Goal: Find specific page/section: Find specific page/section

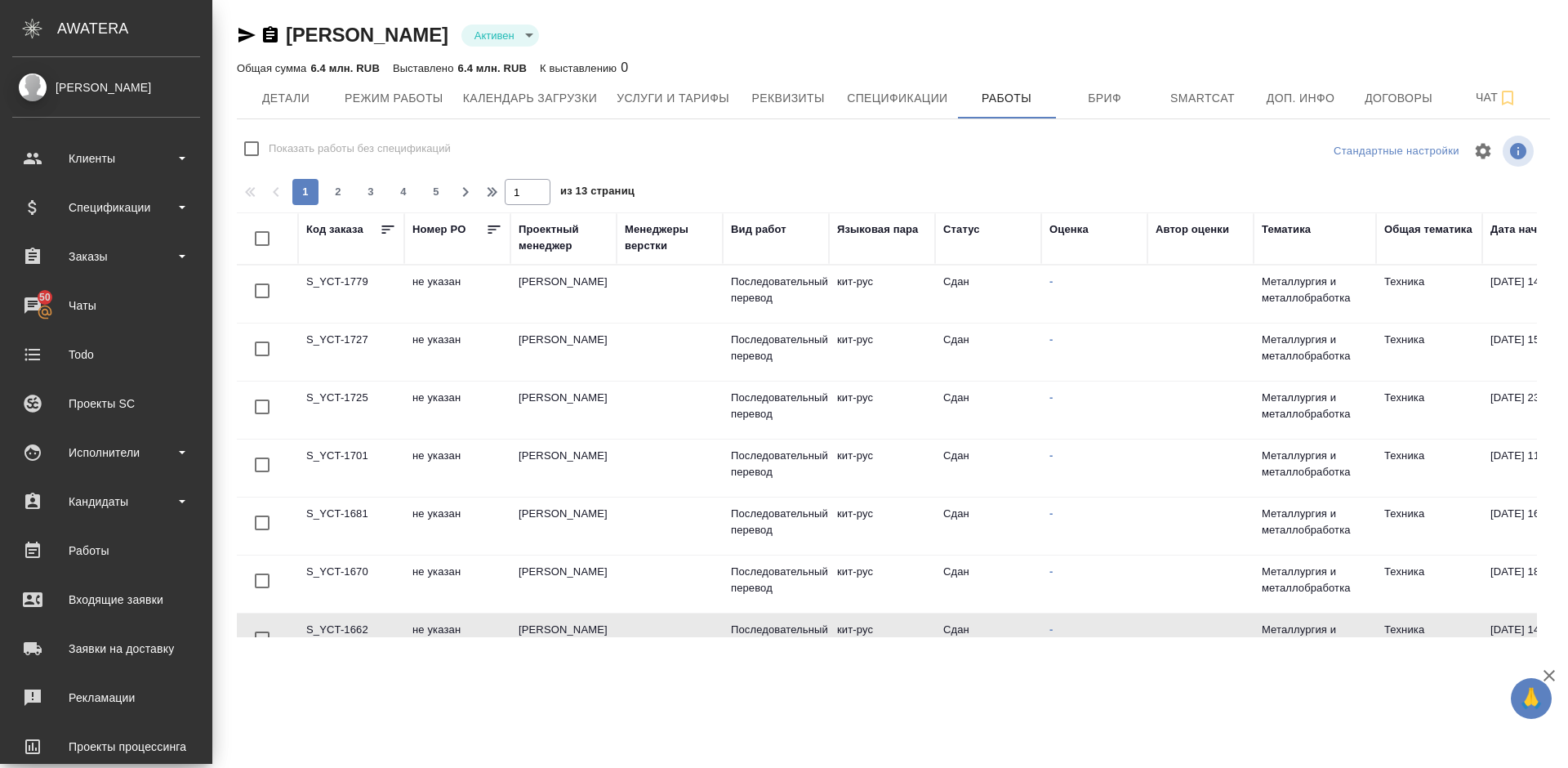
click at [110, 449] on div "Исполнители" at bounding box center [106, 453] width 188 height 24
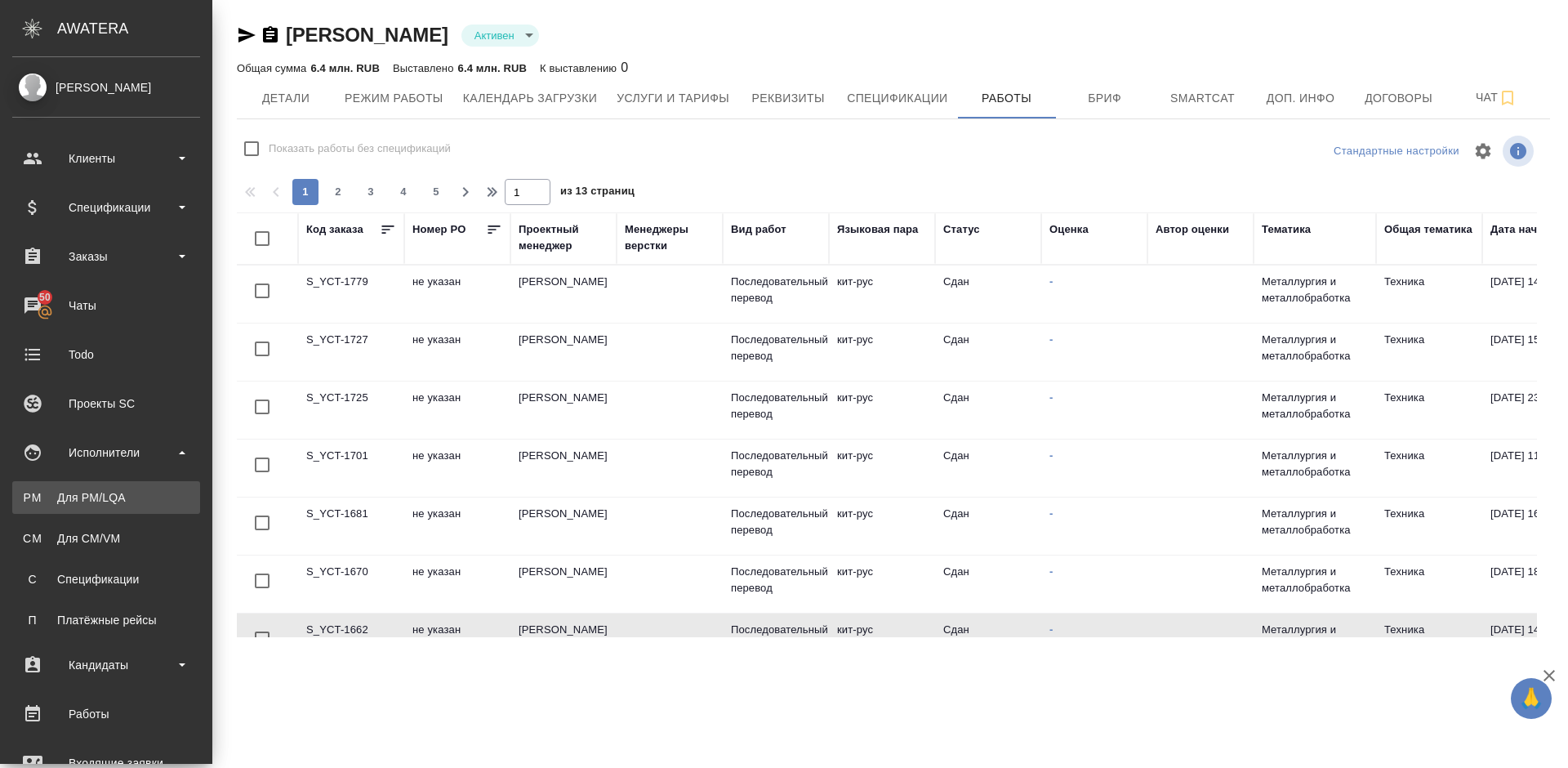
click at [127, 494] on div "Для PM/LQA" at bounding box center [106, 498] width 172 height 17
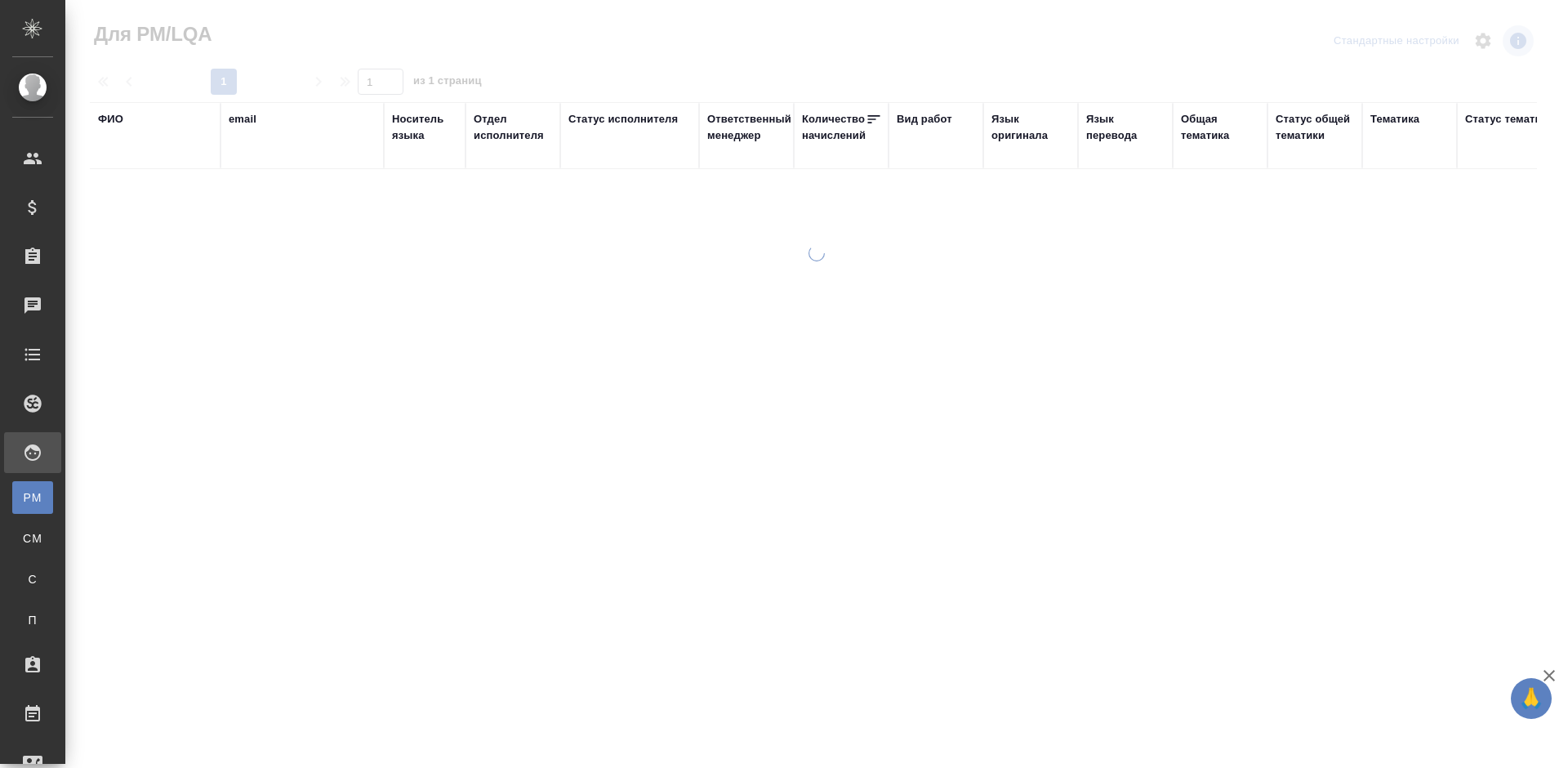
click at [121, 116] on div "ФИО" at bounding box center [110, 120] width 25 height 17
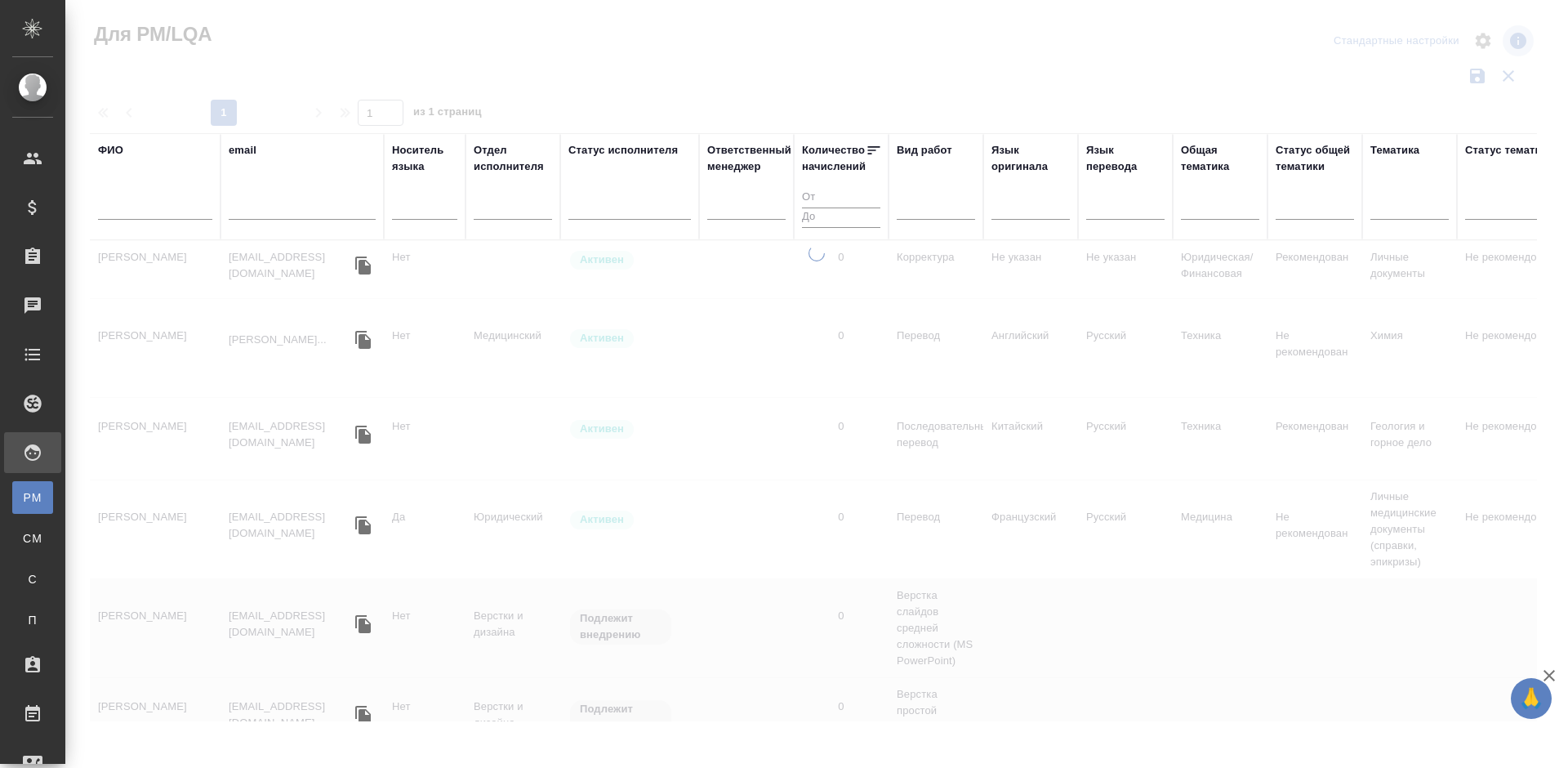
click at [161, 202] on input "text" at bounding box center [155, 210] width 114 height 20
type input "Ь"
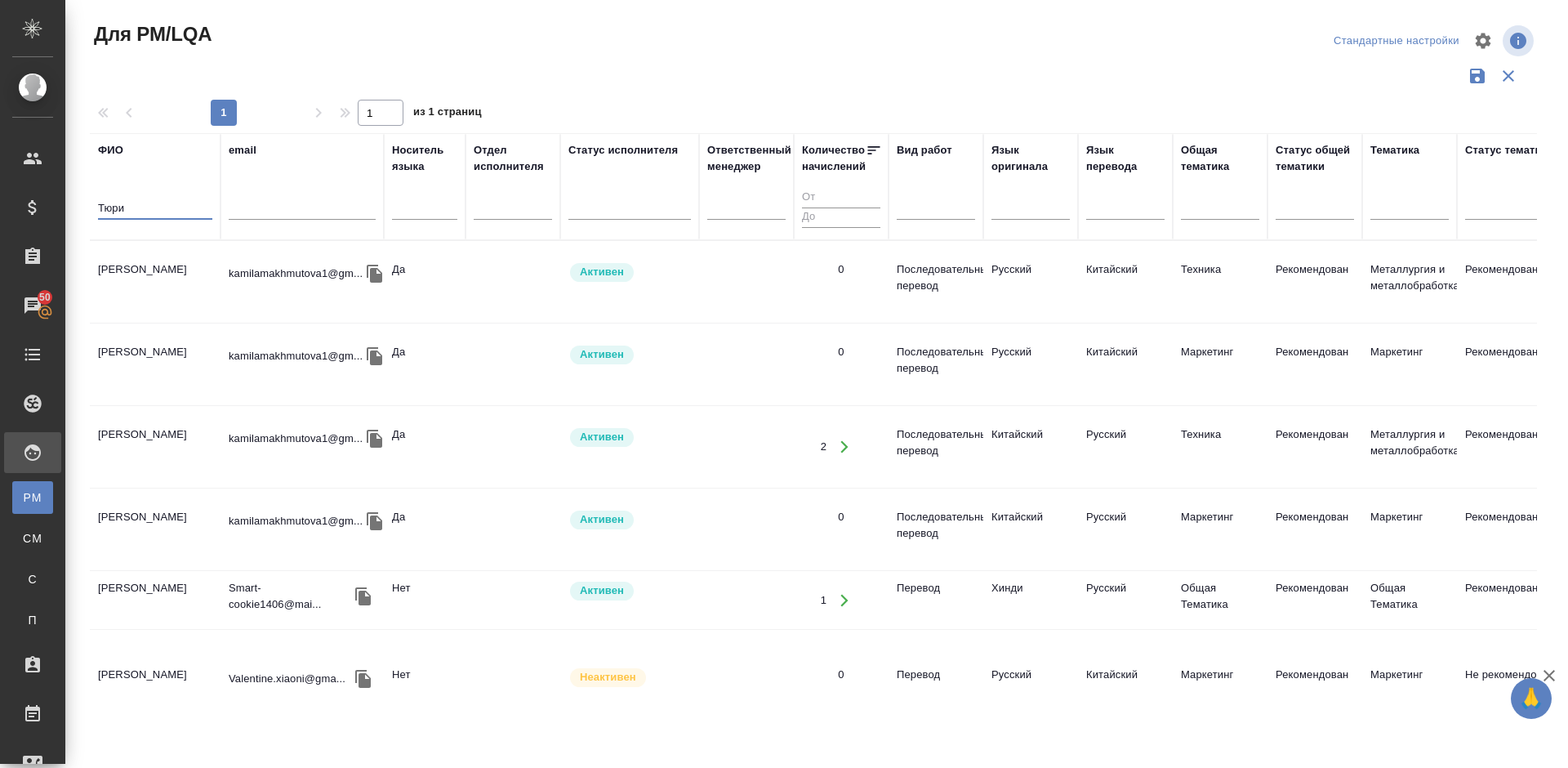
type input "Тюри"
click at [166, 296] on td "[PERSON_NAME]" at bounding box center [155, 282] width 131 height 58
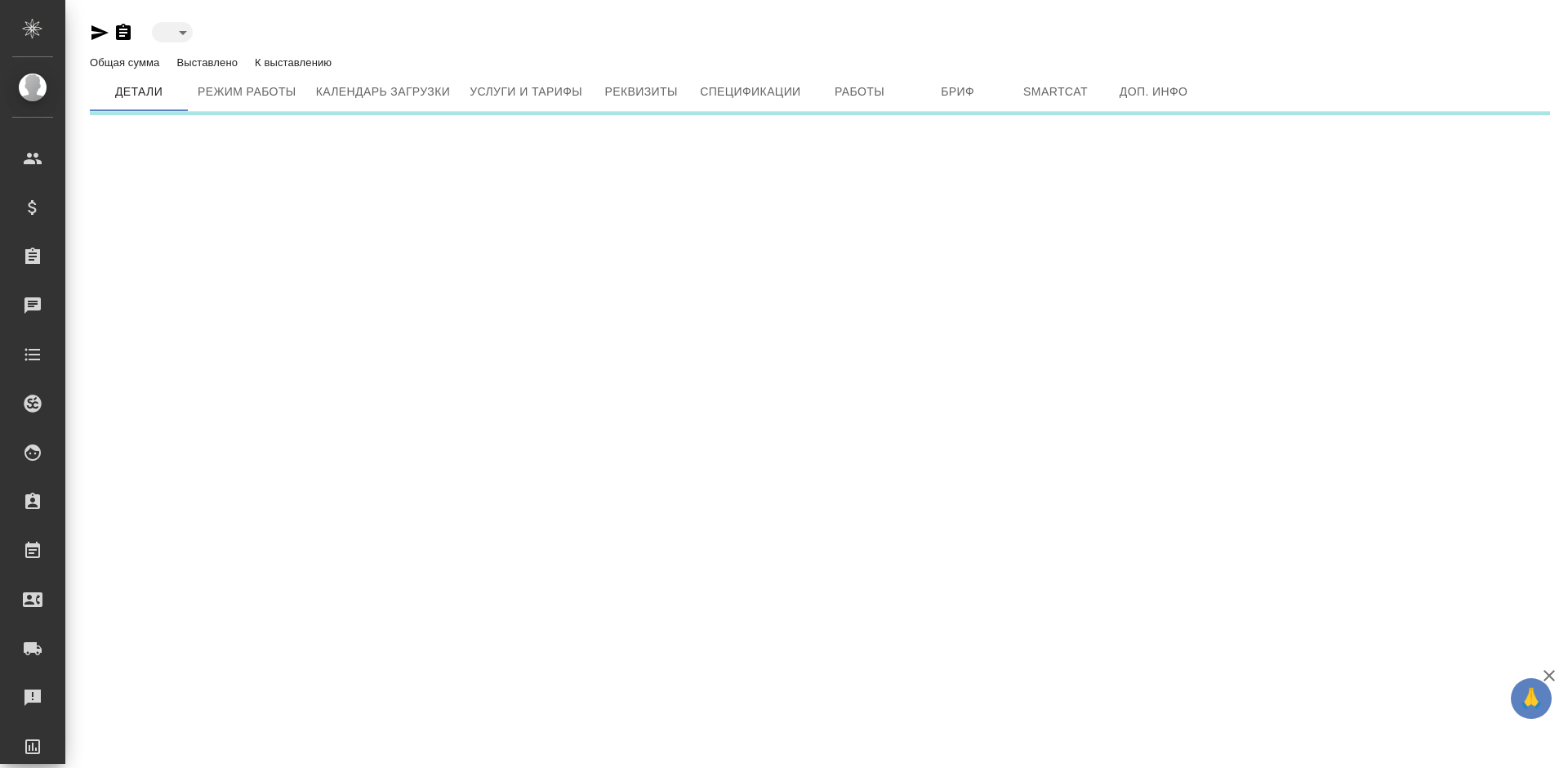
type input "active"
